Goal: Task Accomplishment & Management: Use online tool/utility

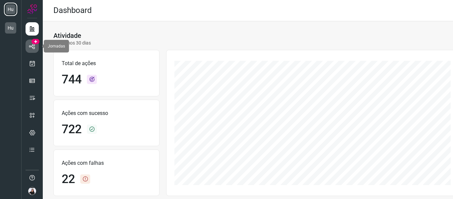
click at [35, 48] on icon at bounding box center [32, 46] width 7 height 7
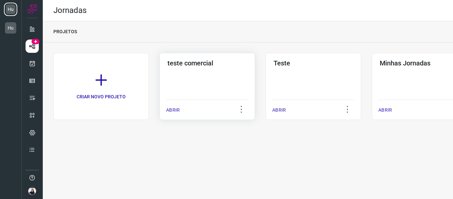
click at [187, 80] on div "teste comercial ABRIR" at bounding box center [208, 86] width 96 height 67
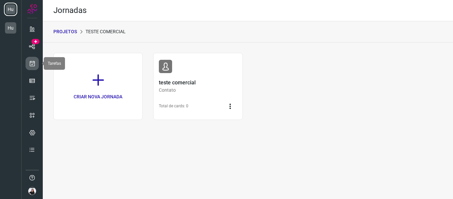
click at [33, 67] on link at bounding box center [32, 63] width 13 height 13
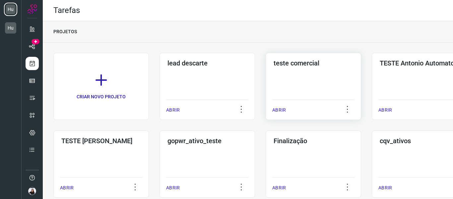
click at [287, 68] on div "teste comercial ABRIR" at bounding box center [314, 86] width 96 height 67
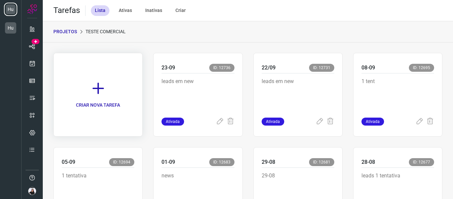
click at [90, 97] on link "CRIAR NOVA TAREFA" at bounding box center [97, 95] width 89 height 84
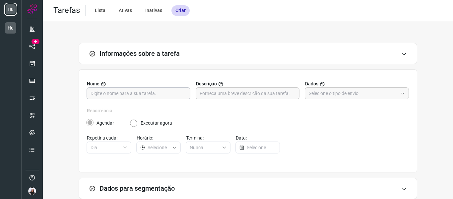
click at [140, 95] on input "text" at bounding box center [139, 93] width 96 height 11
click at [143, 94] on input "2409" at bounding box center [139, 93] width 96 height 11
type input "24-09"
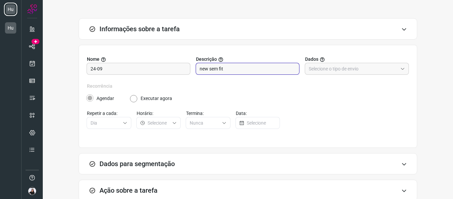
scroll to position [33, 0]
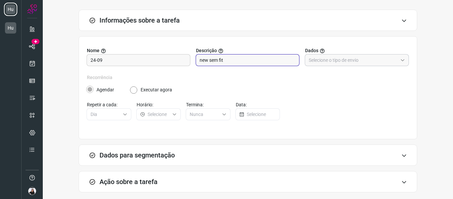
type input "new sem fit"
click at [318, 65] on input "text" at bounding box center [353, 59] width 89 height 11
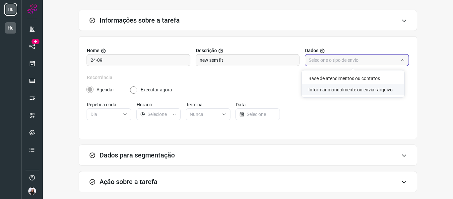
click at [333, 86] on li "Informar manualmente ou enviar arquivo" at bounding box center [353, 89] width 102 height 11
type input "Informar manualmente ou enviar arquivo"
radio input "false"
radio input "true"
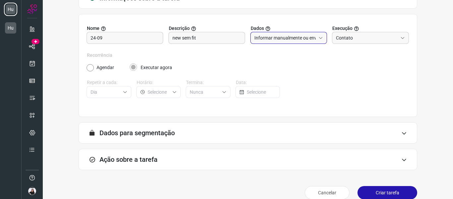
scroll to position [65, 0]
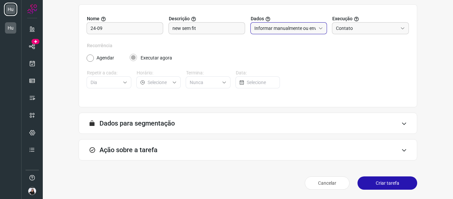
click at [164, 152] on div "Ação sobre a tarefa" at bounding box center [248, 149] width 339 height 21
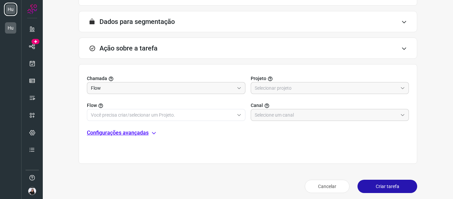
scroll to position [170, 0]
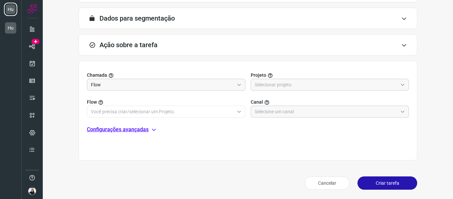
click at [291, 75] on label "Projeto" at bounding box center [330, 75] width 159 height 7
click at [293, 83] on input "text" at bounding box center [326, 84] width 143 height 11
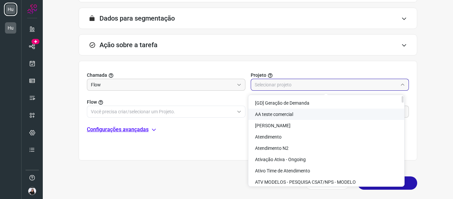
click at [294, 111] on li "AA teste comercial" at bounding box center [326, 113] width 156 height 11
type input "AA teste comercial"
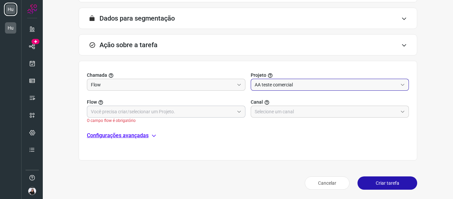
click at [218, 110] on input "text" at bounding box center [162, 111] width 143 height 11
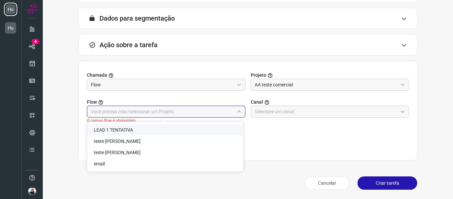
click at [136, 133] on li "LEAD 1 TENTATIVA" at bounding box center [165, 129] width 156 height 11
type input "LEAD 1 TENTATIVA"
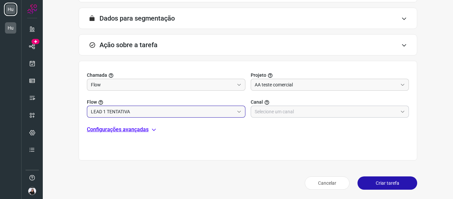
click at [326, 106] on input "text" at bounding box center [326, 111] width 143 height 11
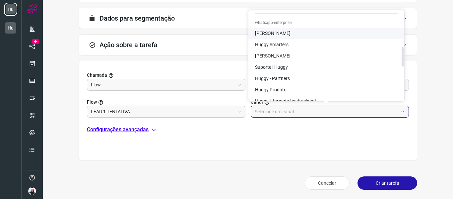
scroll to position [199, 0]
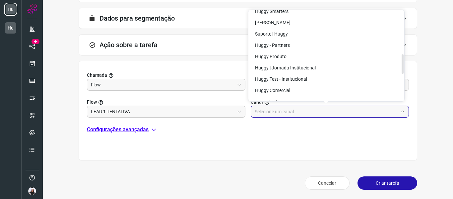
click at [297, 67] on span "Huggy | Jornada Institucional" at bounding box center [285, 67] width 61 height 5
type input "Huggy | Jornada Institucional"
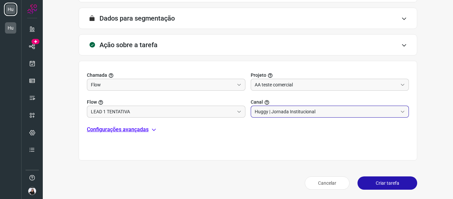
click at [276, 142] on div "Chamada Flow Projeto AA teste comercial Flow LEAD 1 TENTATIVA Canal Huggy | Jor…" at bounding box center [248, 110] width 339 height 99
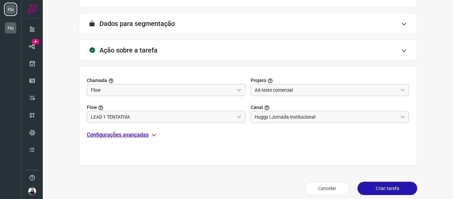
scroll to position [170, 0]
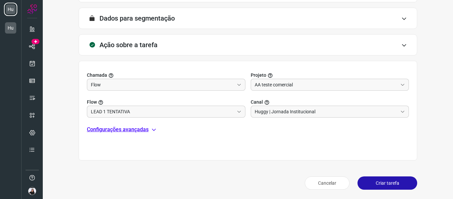
click at [376, 182] on button "Criar tarefa" at bounding box center [388, 182] width 60 height 13
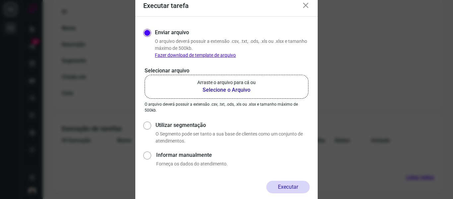
click at [212, 91] on b "Selecione o Arquivo" at bounding box center [226, 90] width 58 height 8
click at [0, 0] on input "Arraste o arquivo para cá ou Selecione o Arquivo" at bounding box center [0, 0] width 0 height 0
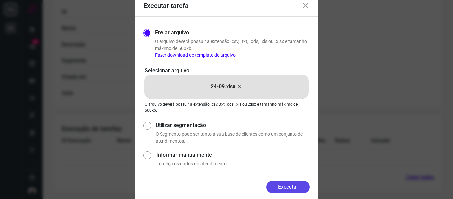
click at [289, 185] on button "Executar" at bounding box center [287, 186] width 43 height 13
